Goal: Answer question/provide support

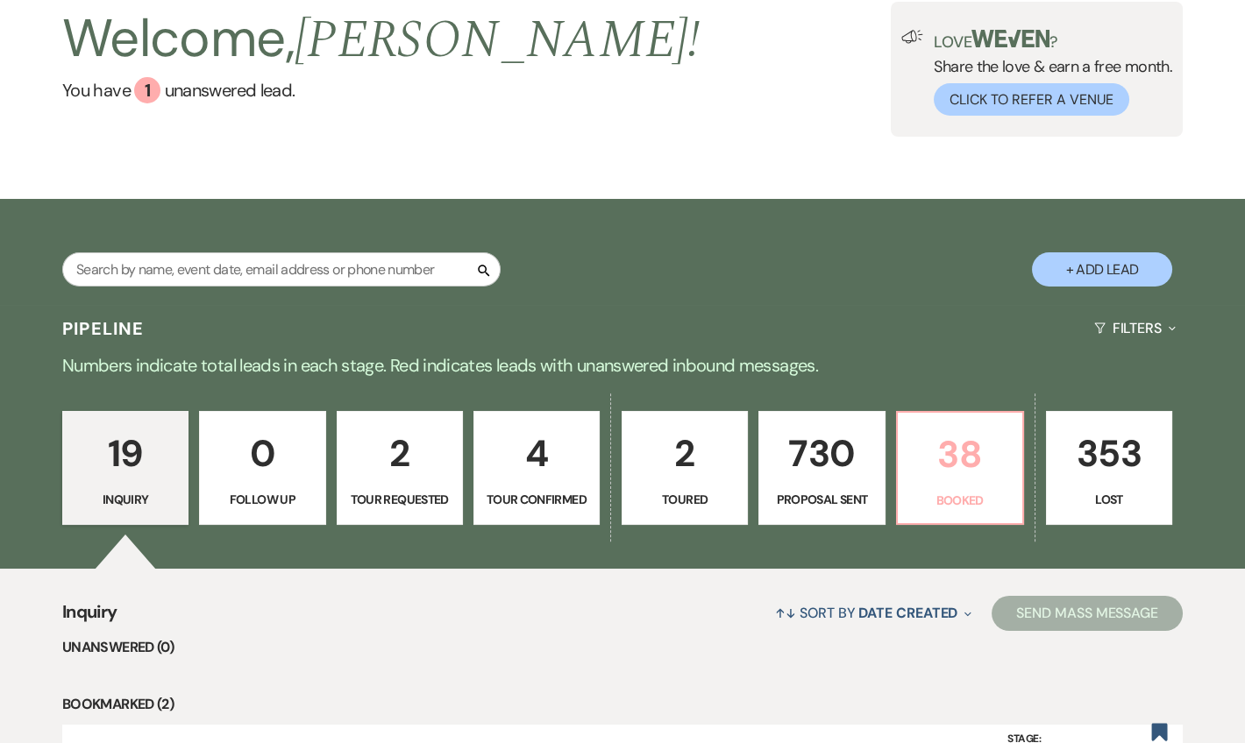
click at [963, 449] on p "38" at bounding box center [959, 454] width 103 height 59
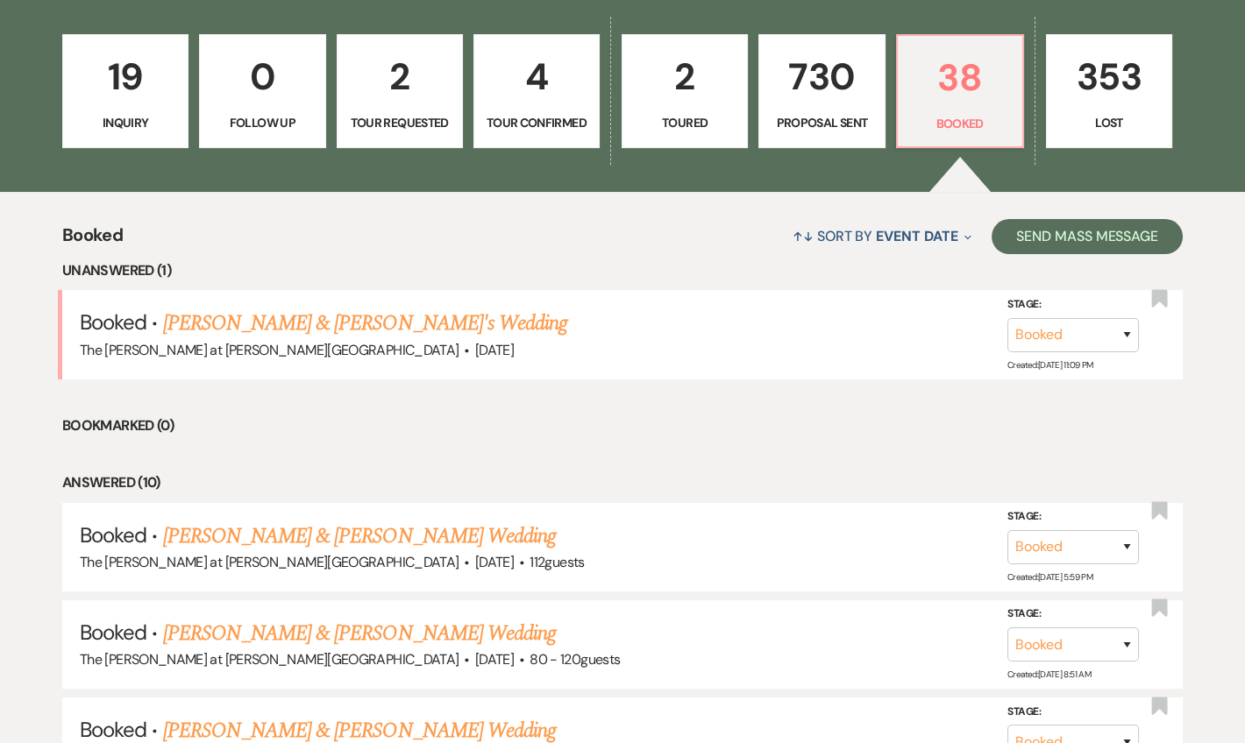
scroll to position [572, 0]
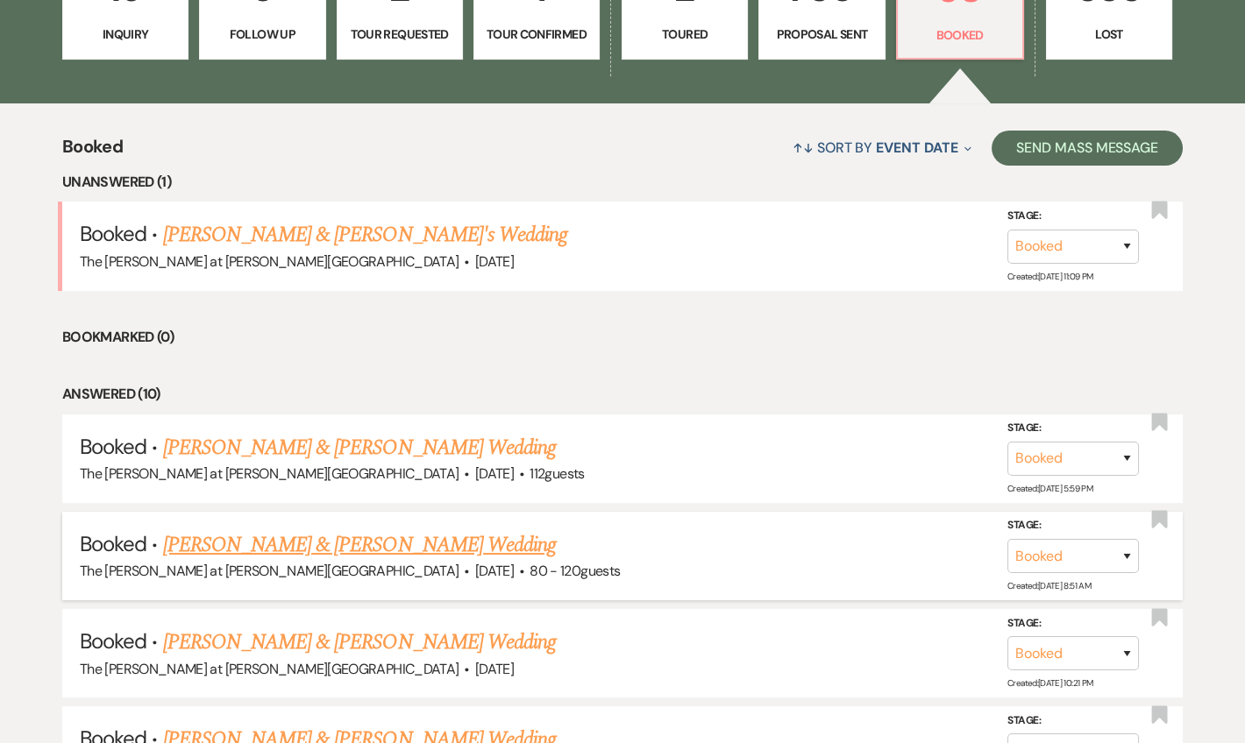
click at [337, 547] on link "[PERSON_NAME] & [PERSON_NAME] Wedding" at bounding box center [359, 546] width 393 height 32
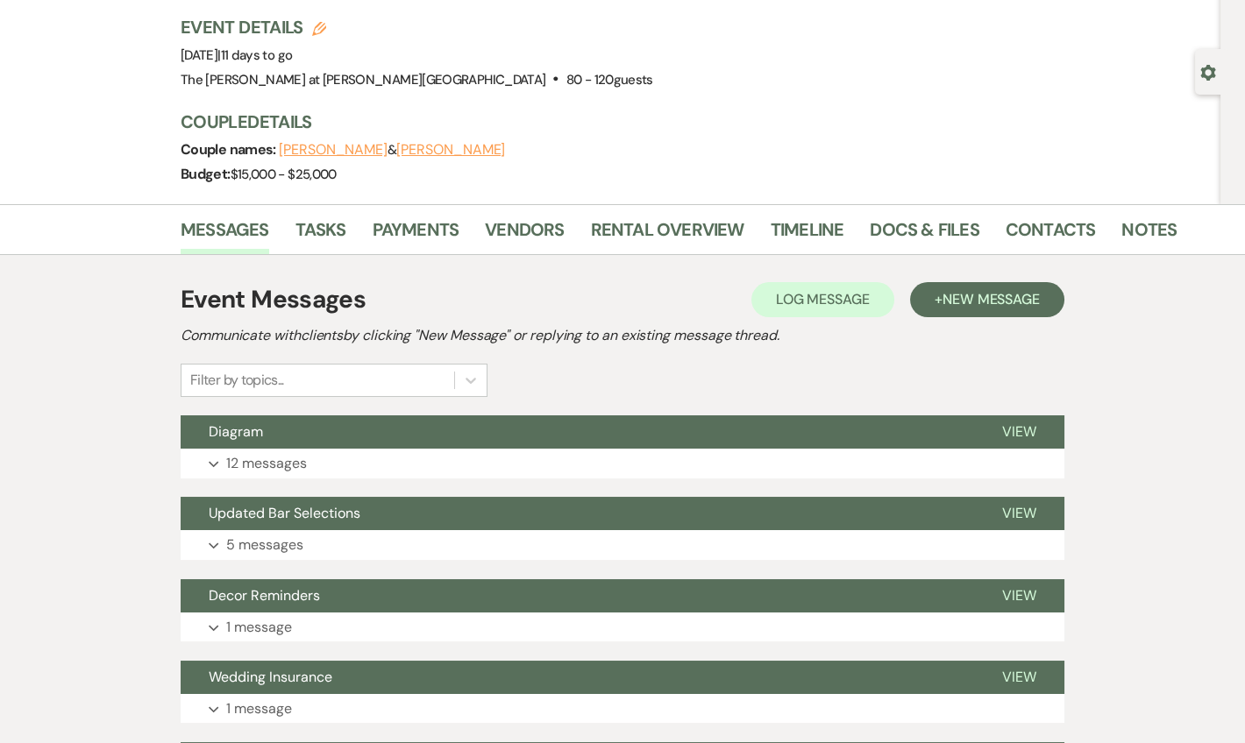
scroll to position [318, 0]
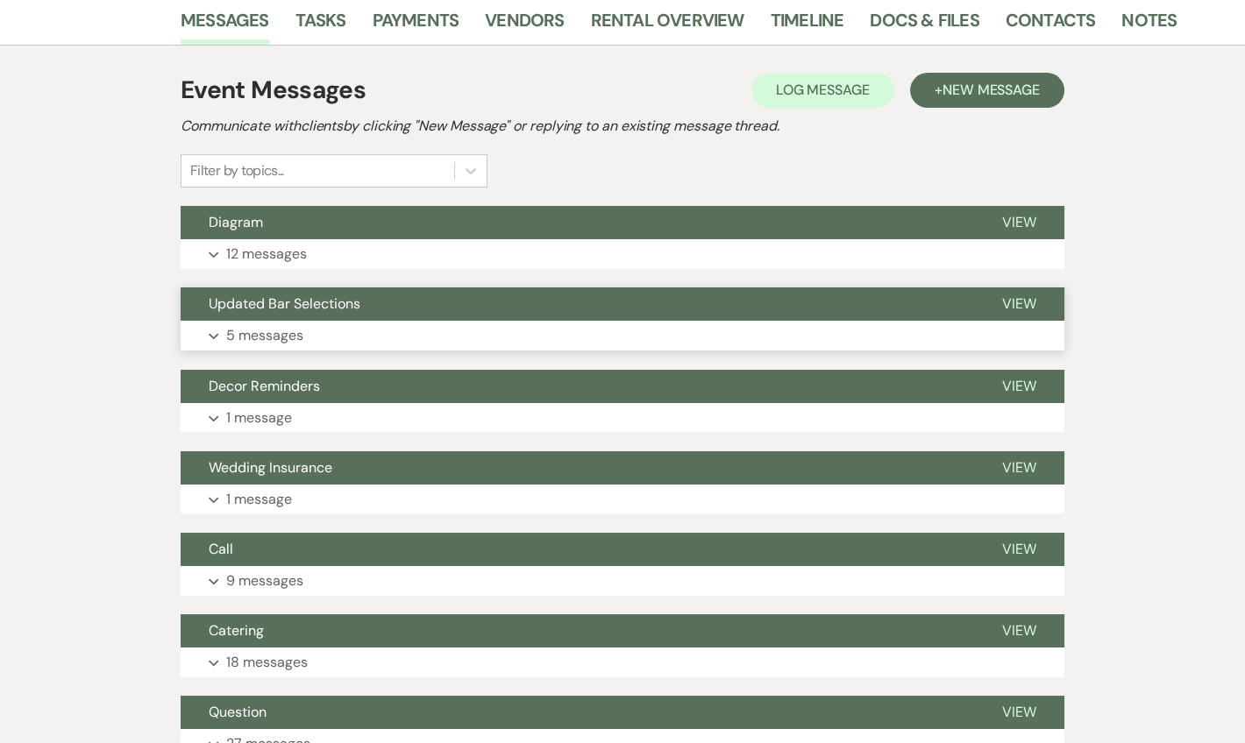
click at [272, 324] on p "5 messages" at bounding box center [264, 335] width 77 height 23
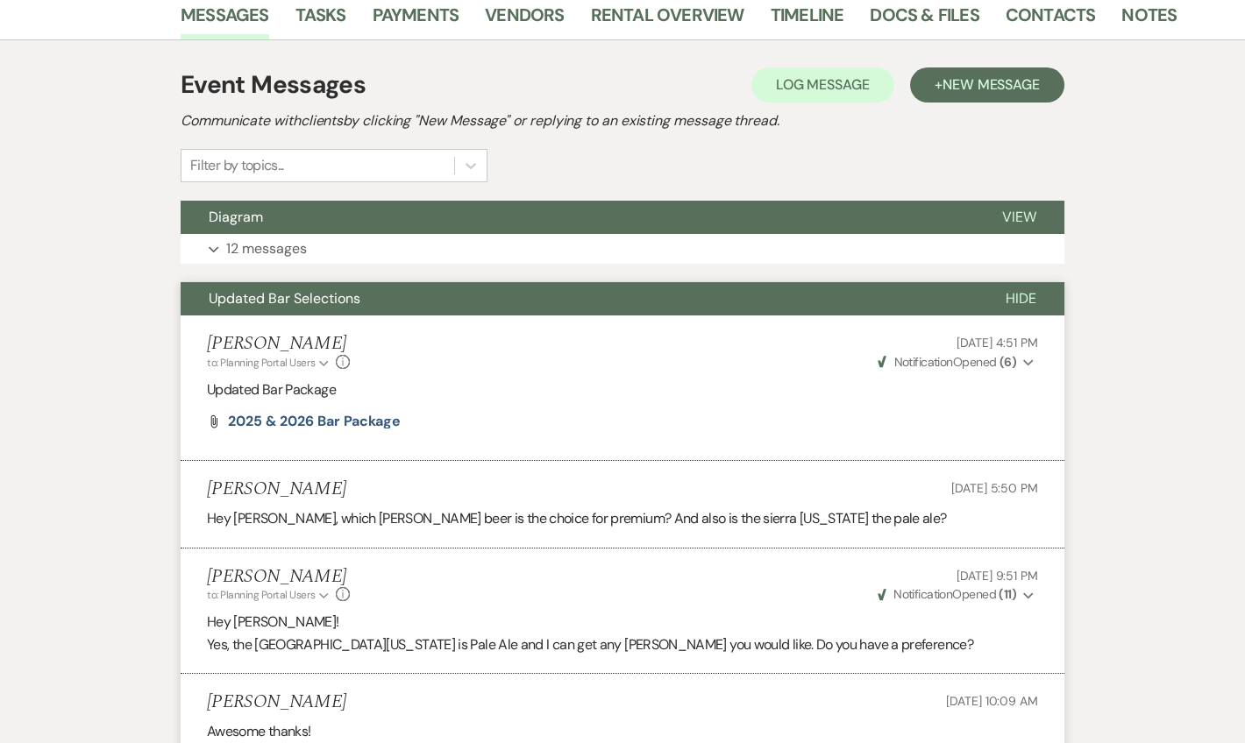
scroll to position [319, 0]
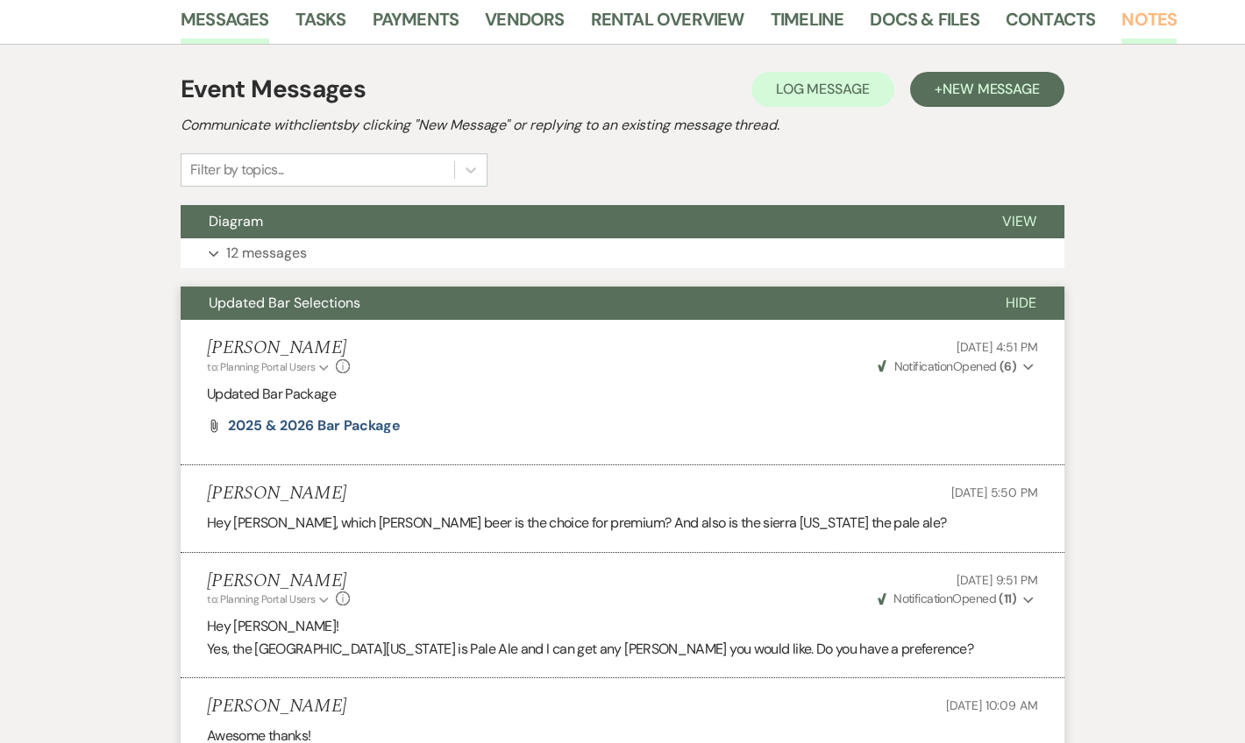
click at [1152, 31] on link "Notes" at bounding box center [1148, 24] width 55 height 39
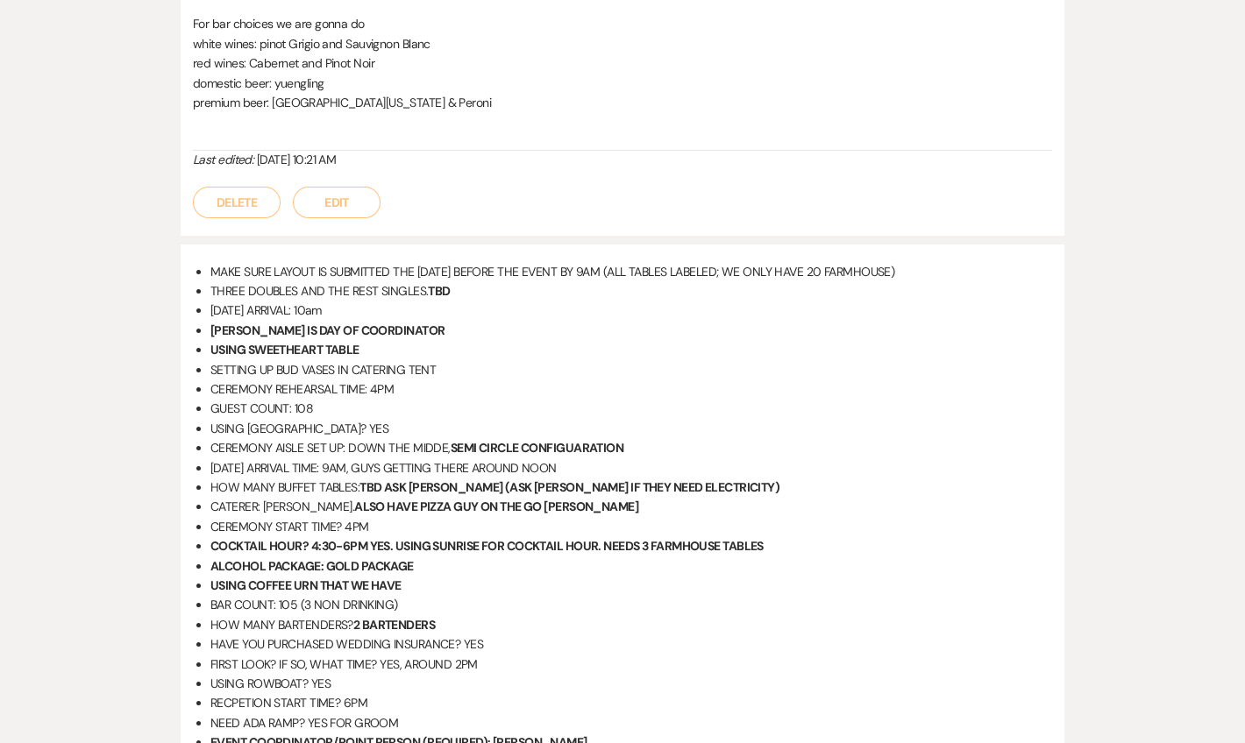
scroll to position [956, 0]
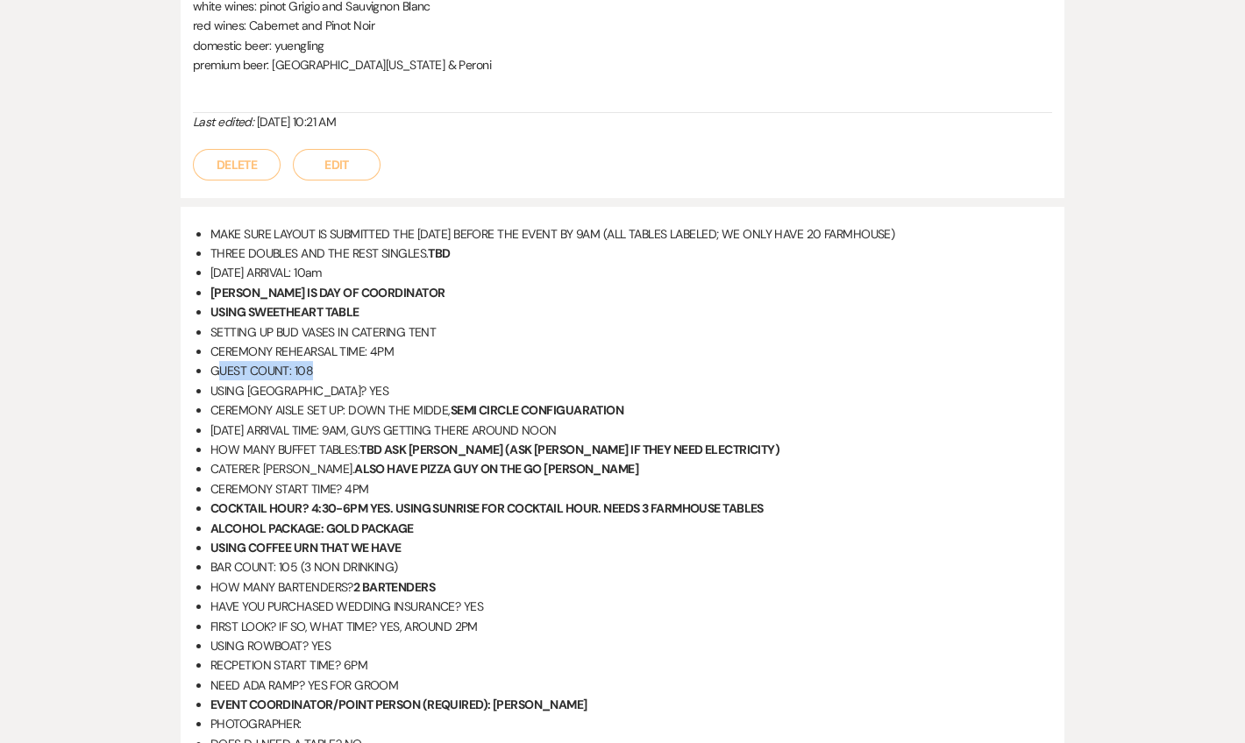
drag, startPoint x: 316, startPoint y: 363, endPoint x: 218, endPoint y: 361, distance: 97.3
click at [218, 361] on li "GUEST COUNT: 108" at bounding box center [631, 370] width 842 height 19
drag, startPoint x: 277, startPoint y: 558, endPoint x: 298, endPoint y: 560, distance: 21.2
click at [298, 560] on li "BAR COUNT: 105 (3 NON DRINKING)" at bounding box center [631, 567] width 842 height 19
drag, startPoint x: 298, startPoint y: 560, endPoint x: 281, endPoint y: 564, distance: 17.9
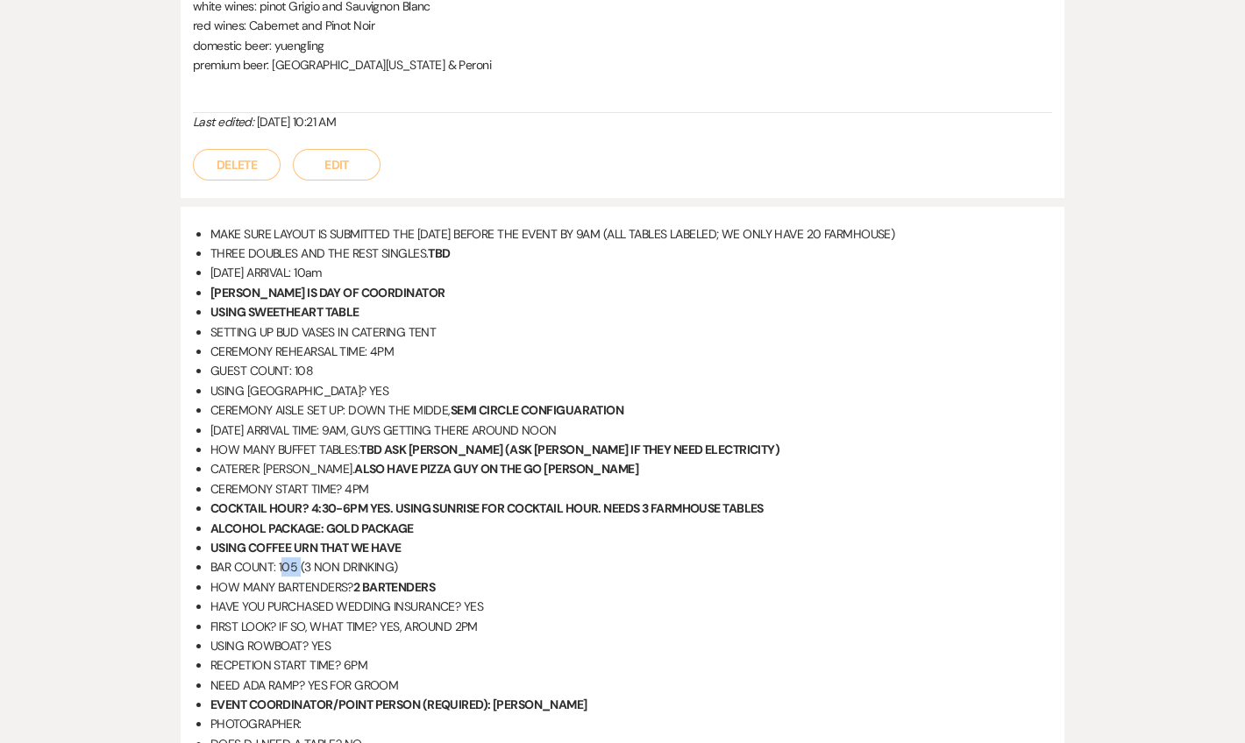
click at [281, 564] on li "BAR COUNT: 105 (3 NON DRINKING)" at bounding box center [631, 567] width 842 height 19
click at [280, 578] on li "HOW MANY BARTENDERS? 2 BARTENDERS" at bounding box center [631, 587] width 842 height 19
drag, startPoint x: 278, startPoint y: 559, endPoint x: 298, endPoint y: 557, distance: 20.3
click at [298, 558] on li "BAR COUNT: 105 (3 NON DRINKING)" at bounding box center [631, 567] width 842 height 19
